Goal: Book appointment/travel/reservation

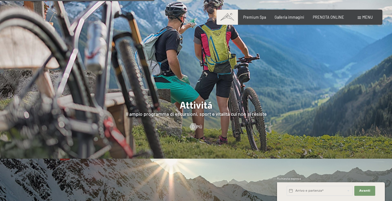
scroll to position [963, 0]
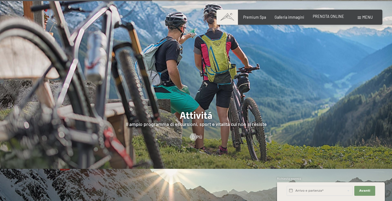
click at [337, 18] on span "PRENOTA ONLINE" at bounding box center [328, 16] width 31 height 5
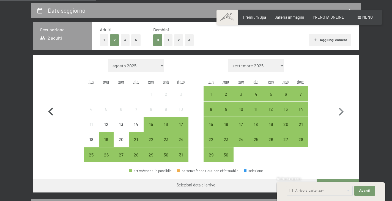
scroll to position [110, 0]
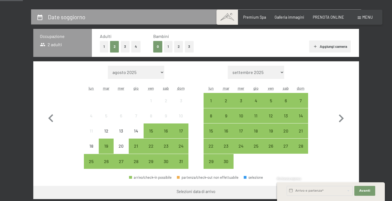
click at [167, 45] on button "1" at bounding box center [168, 46] width 9 height 11
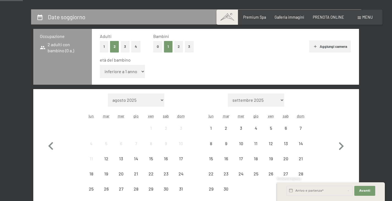
click at [138, 70] on select "inferiore a 1 anno 1 anno 2 anni 3 anni 4 anni 5 anni 6 anni 7 anni 8 anni 9 an…" at bounding box center [122, 71] width 45 height 13
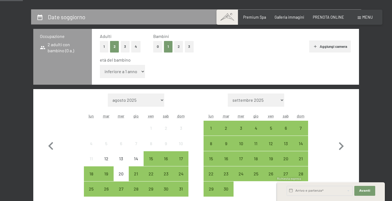
select select "15"
click at [100, 65] on select "inferiore a 1 anno 1 anno 2 anni 3 anni 4 anni 5 anni 6 anni 7 anni 8 anni 9 an…" at bounding box center [122, 71] width 45 height 13
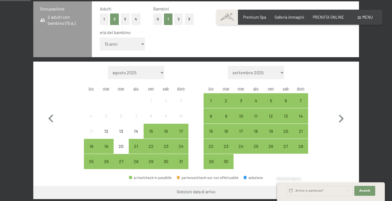
scroll to position [165, 0]
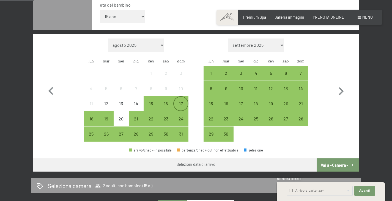
click at [181, 105] on div "17" at bounding box center [181, 109] width 14 height 14
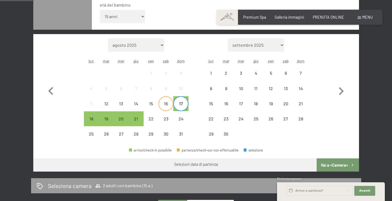
click at [166, 102] on div "16" at bounding box center [166, 109] width 14 height 14
click at [188, 102] on div "17" at bounding box center [181, 109] width 14 height 14
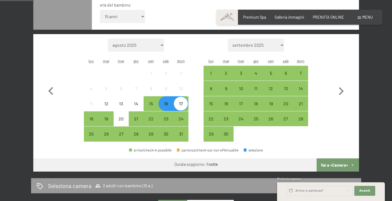
click at [168, 106] on div "16" at bounding box center [166, 109] width 14 height 14
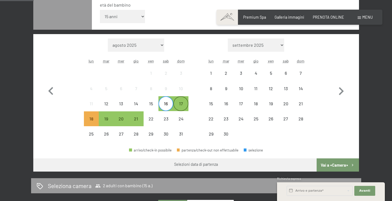
click at [180, 106] on div "17" at bounding box center [181, 109] width 14 height 14
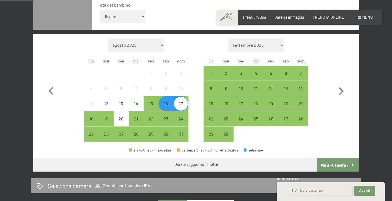
click at [181, 105] on div "17" at bounding box center [181, 109] width 14 height 14
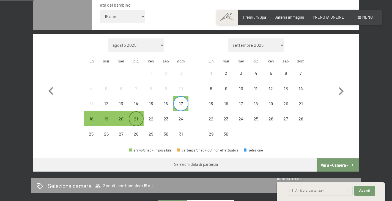
click at [138, 119] on div "21" at bounding box center [136, 124] width 14 height 14
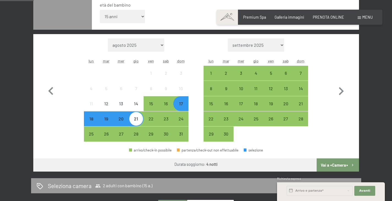
click at [178, 103] on div "17" at bounding box center [181, 109] width 14 height 14
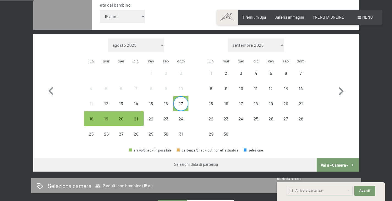
click at [185, 102] on div "17" at bounding box center [181, 109] width 14 height 14
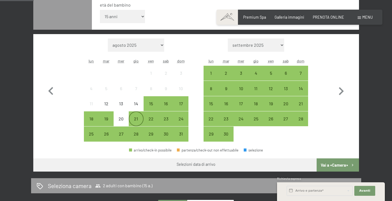
click at [138, 117] on div "21" at bounding box center [136, 124] width 14 height 14
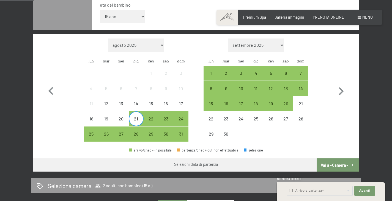
click at [136, 117] on div "21" at bounding box center [136, 124] width 14 height 14
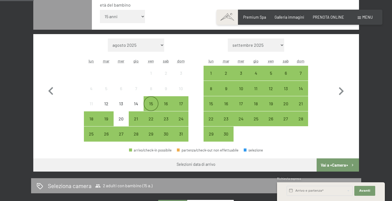
click at [152, 102] on div "15" at bounding box center [151, 109] width 14 height 14
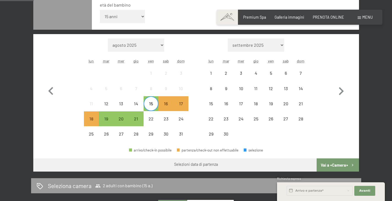
click at [149, 102] on div "15" at bounding box center [151, 109] width 14 height 14
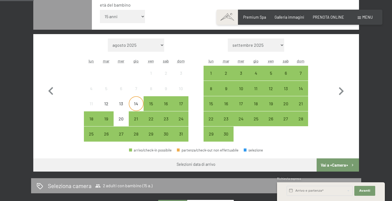
click at [138, 106] on div "14" at bounding box center [136, 109] width 14 height 14
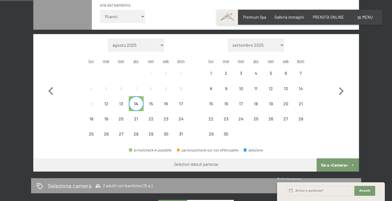
click at [139, 106] on div "14" at bounding box center [136, 109] width 14 height 14
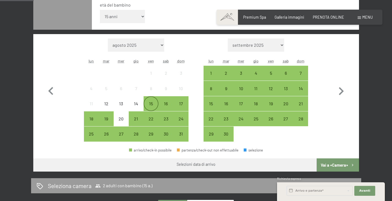
click at [154, 103] on div "15" at bounding box center [151, 109] width 14 height 14
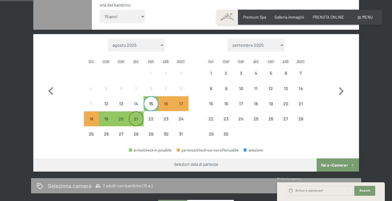
click at [140, 120] on div "21" at bounding box center [136, 124] width 14 height 14
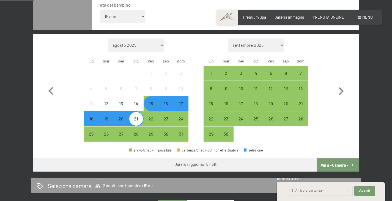
click at [332, 165] on button "Vai a «Camera»" at bounding box center [338, 165] width 42 height 13
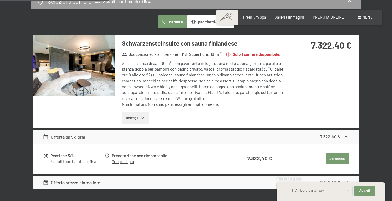
scroll to position [138, 0]
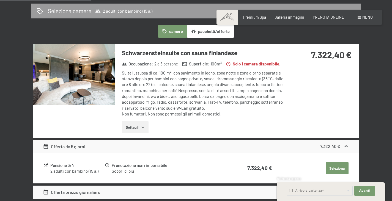
click at [203, 32] on button "pacchetti/offerte" at bounding box center [210, 31] width 47 height 13
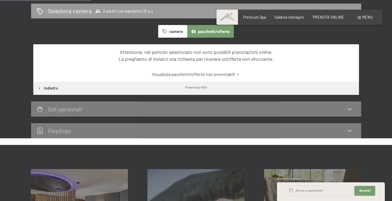
click at [170, 34] on button "camere" at bounding box center [172, 31] width 29 height 13
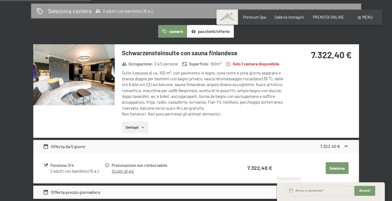
click at [148, 133] on button "Dettagli" at bounding box center [135, 127] width 27 height 12
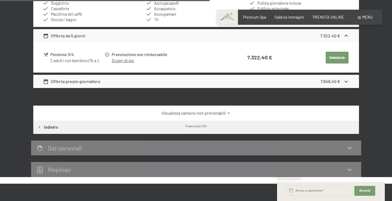
scroll to position [303, 0]
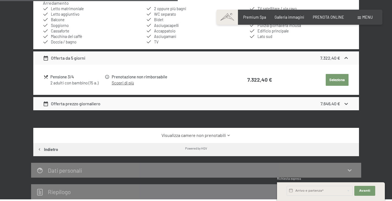
click at [348, 107] on icon at bounding box center [346, 104] width 6 height 6
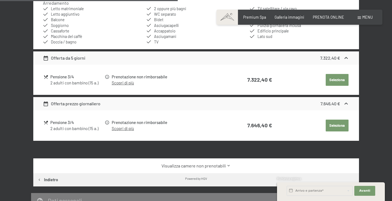
click at [348, 107] on icon at bounding box center [346, 104] width 6 height 6
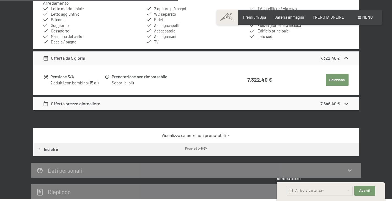
click at [339, 82] on button "Seleziona" at bounding box center [337, 80] width 23 height 12
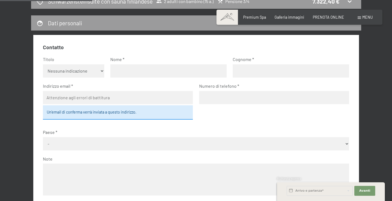
scroll to position [147, 0]
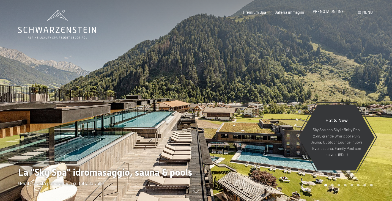
click at [330, 12] on span "PRENOTA ONLINE" at bounding box center [328, 11] width 31 height 5
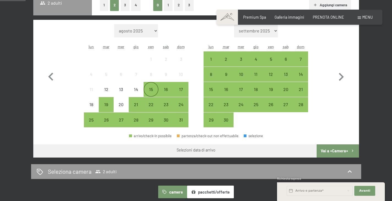
scroll to position [165, 0]
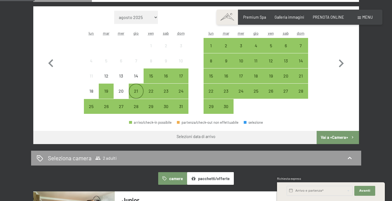
click at [136, 91] on div "21" at bounding box center [136, 96] width 14 height 14
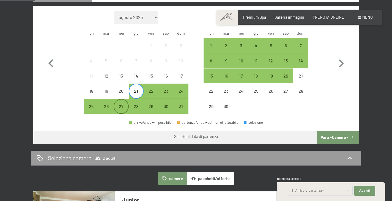
click at [125, 105] on div "27" at bounding box center [121, 111] width 14 height 14
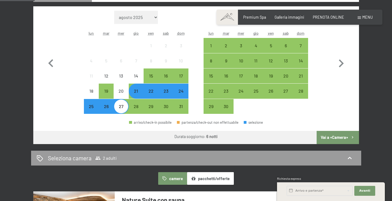
click at [326, 136] on button "Vai a «Camera»" at bounding box center [338, 137] width 42 height 13
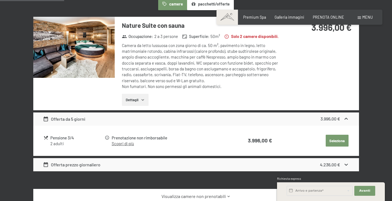
scroll to position [119, 0]
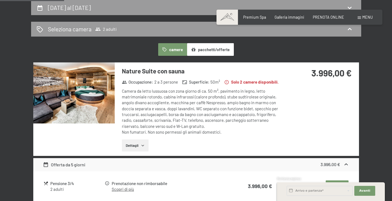
click at [212, 50] on button "pacchetti/offerte" at bounding box center [210, 49] width 47 height 13
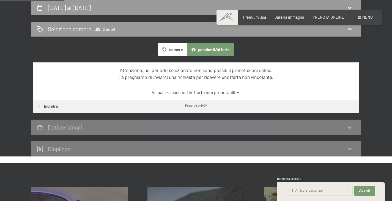
click at [167, 48] on icon "button" at bounding box center [164, 49] width 5 height 5
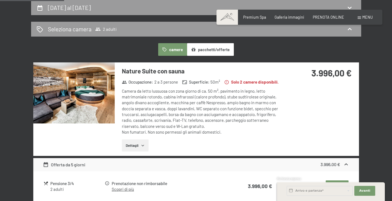
click at [202, 102] on div "Camera da letto lussuosa con zona giorno di ca. 50 m², pavimento in legno, lett…" at bounding box center [204, 111] width 164 height 47
drag, startPoint x: 202, startPoint y: 102, endPoint x: 332, endPoint y: 124, distance: 132.6
click at [332, 124] on div "Nature Suite con sauna Occupazione : 2 a 3 persone Superficie : 50 m² Solo 2 ca…" at bounding box center [196, 108] width 326 height 93
click at [147, 144] on button "Dettagli" at bounding box center [135, 146] width 27 height 12
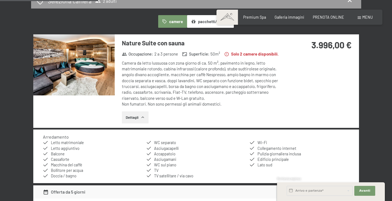
scroll to position [147, 0]
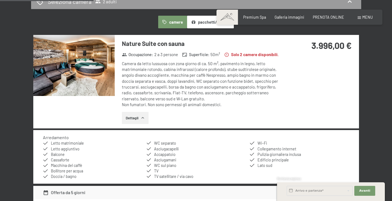
click at [107, 69] on img at bounding box center [73, 65] width 81 height 61
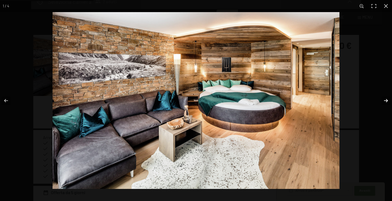
click at [384, 101] on button "button" at bounding box center [382, 101] width 19 height 28
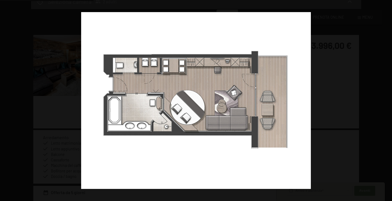
click at [384, 101] on button "button" at bounding box center [382, 101] width 19 height 28
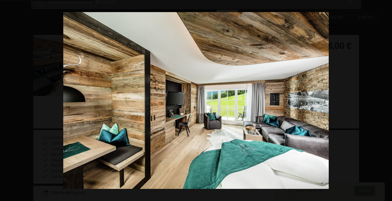
click at [384, 101] on button "button" at bounding box center [382, 101] width 19 height 28
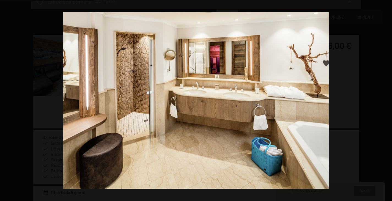
click at [384, 101] on button "button" at bounding box center [382, 101] width 19 height 28
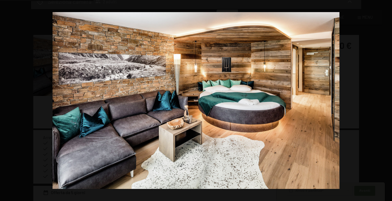
click at [384, 101] on button "button" at bounding box center [382, 101] width 19 height 28
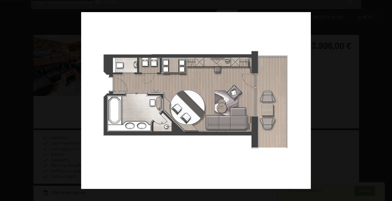
click at [384, 101] on button "button" at bounding box center [382, 101] width 19 height 28
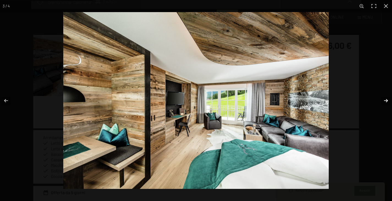
click at [385, 102] on button "button" at bounding box center [382, 101] width 19 height 28
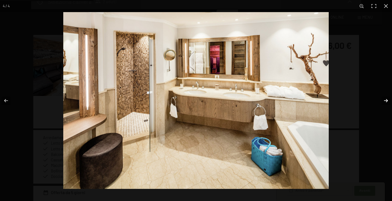
click at [385, 102] on button "button" at bounding box center [382, 101] width 19 height 28
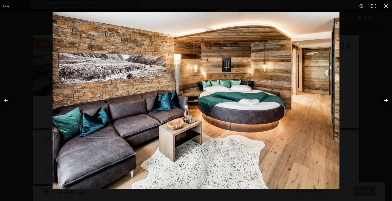
click at [385, 102] on button "button" at bounding box center [382, 101] width 19 height 28
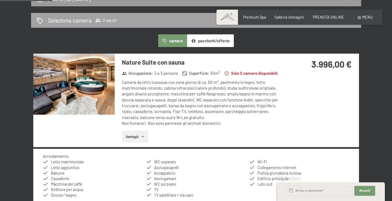
scroll to position [83, 0]
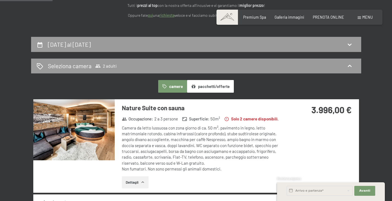
click at [229, 88] on button "pacchetti/offerte" at bounding box center [210, 86] width 47 height 13
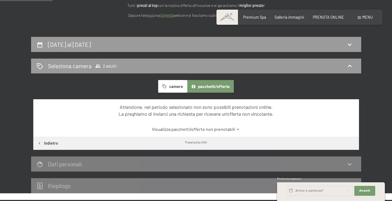
click at [228, 128] on link "Visualizza pacchetti/offerte non prenotabili" at bounding box center [196, 129] width 306 height 6
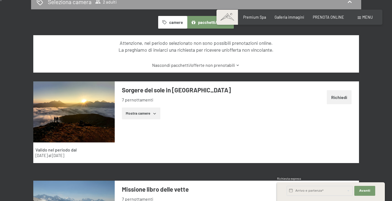
scroll to position [0, 0]
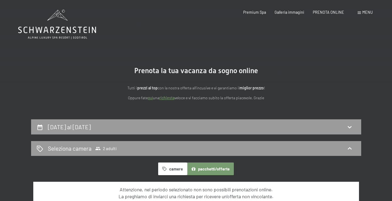
click at [171, 168] on button "camere" at bounding box center [172, 169] width 29 height 13
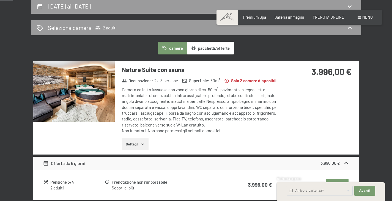
scroll to position [55, 0]
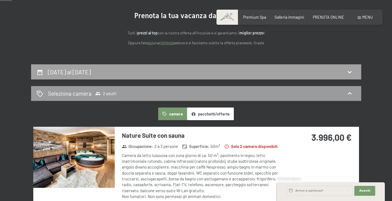
click at [66, 73] on h2 "21 agosto al 27 agosto 2025" at bounding box center [69, 72] width 43 height 7
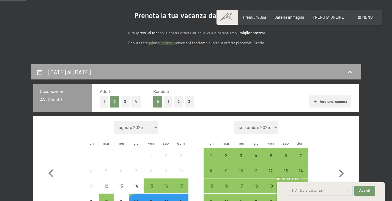
scroll to position [119, 0]
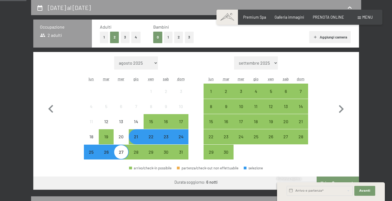
click at [166, 139] on div "23" at bounding box center [166, 142] width 14 height 14
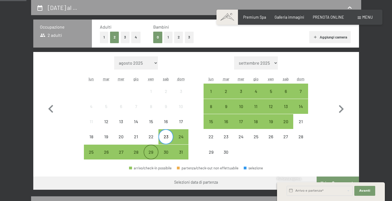
click at [151, 151] on div "29" at bounding box center [151, 157] width 14 height 14
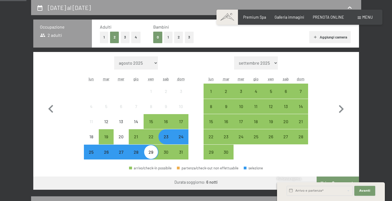
click at [362, 190] on span "Avanti" at bounding box center [364, 191] width 11 height 4
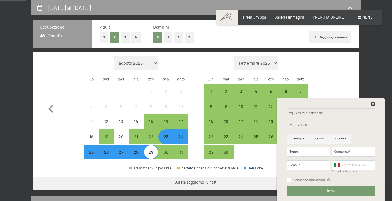
click at [375, 104] on div at bounding box center [331, 105] width 90 height 7
click at [373, 104] on icon at bounding box center [373, 104] width 4 height 4
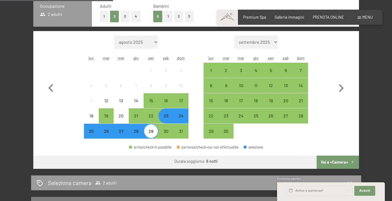
scroll to position [147, 0]
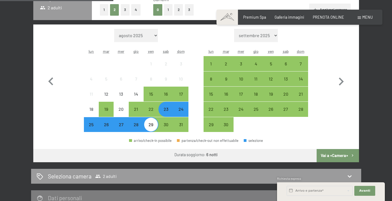
click at [327, 155] on button "Vai a «Camera»" at bounding box center [338, 155] width 42 height 13
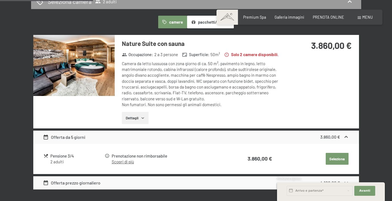
scroll to position [119, 0]
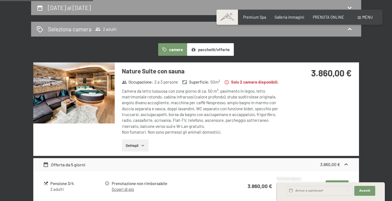
click at [203, 48] on button "pacchetti/offerte" at bounding box center [210, 49] width 47 height 13
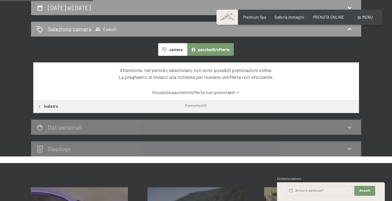
click at [166, 46] on button "camere" at bounding box center [172, 49] width 29 height 13
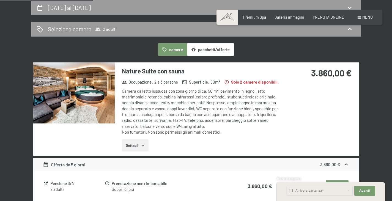
click at [166, 46] on button "camere" at bounding box center [172, 49] width 29 height 13
click at [208, 52] on button "pacchetti/offerte" at bounding box center [210, 49] width 47 height 13
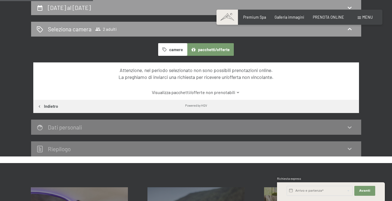
click at [207, 95] on link "Visualizza pacchetti/offerte non prenotabili" at bounding box center [196, 92] width 306 height 6
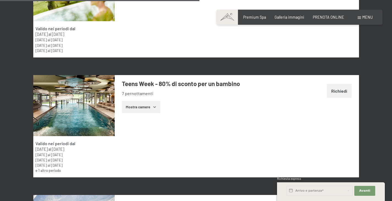
scroll to position [972, 0]
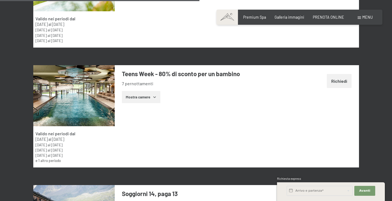
click at [335, 85] on button "Richiedi" at bounding box center [339, 81] width 25 height 14
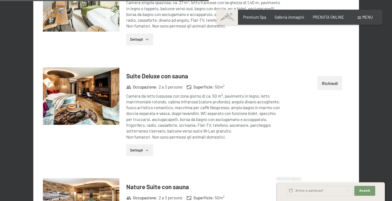
scroll to position [1828, 0]
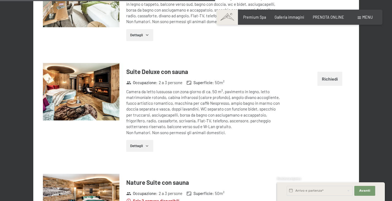
click at [326, 80] on button "Richiedi" at bounding box center [330, 79] width 25 height 14
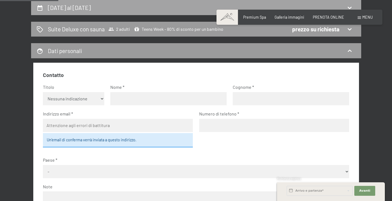
scroll to position [0, 0]
